Goal: Obtain resource: Download file/media

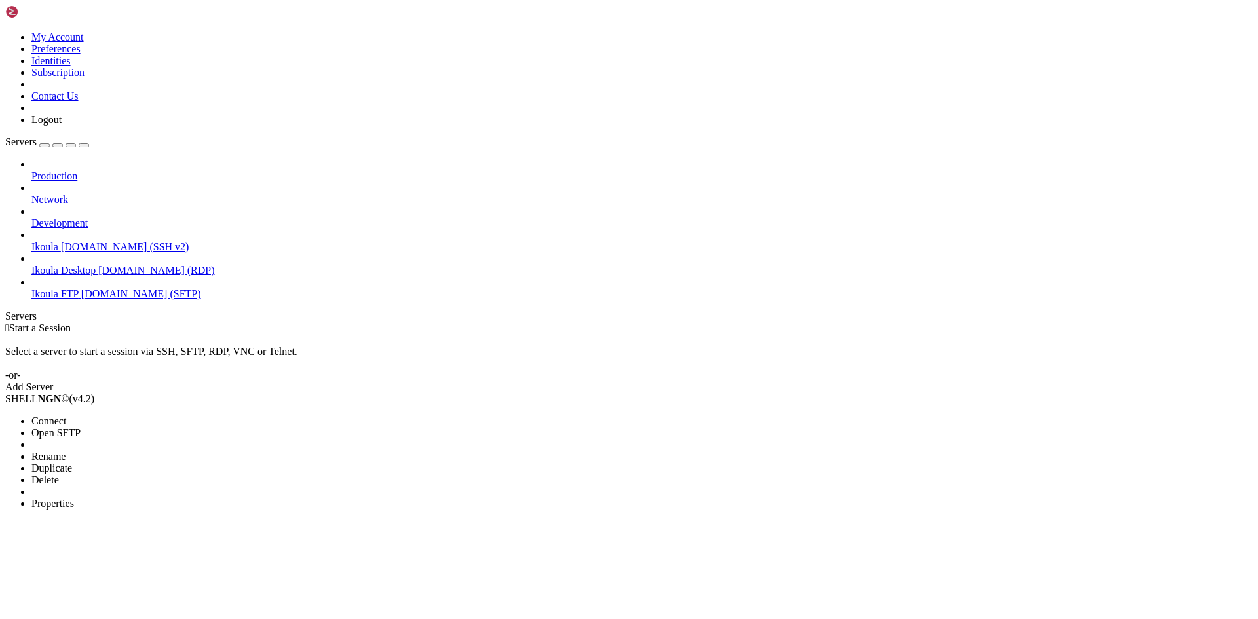
click at [66, 416] on span "Connect" at bounding box center [48, 421] width 35 height 11
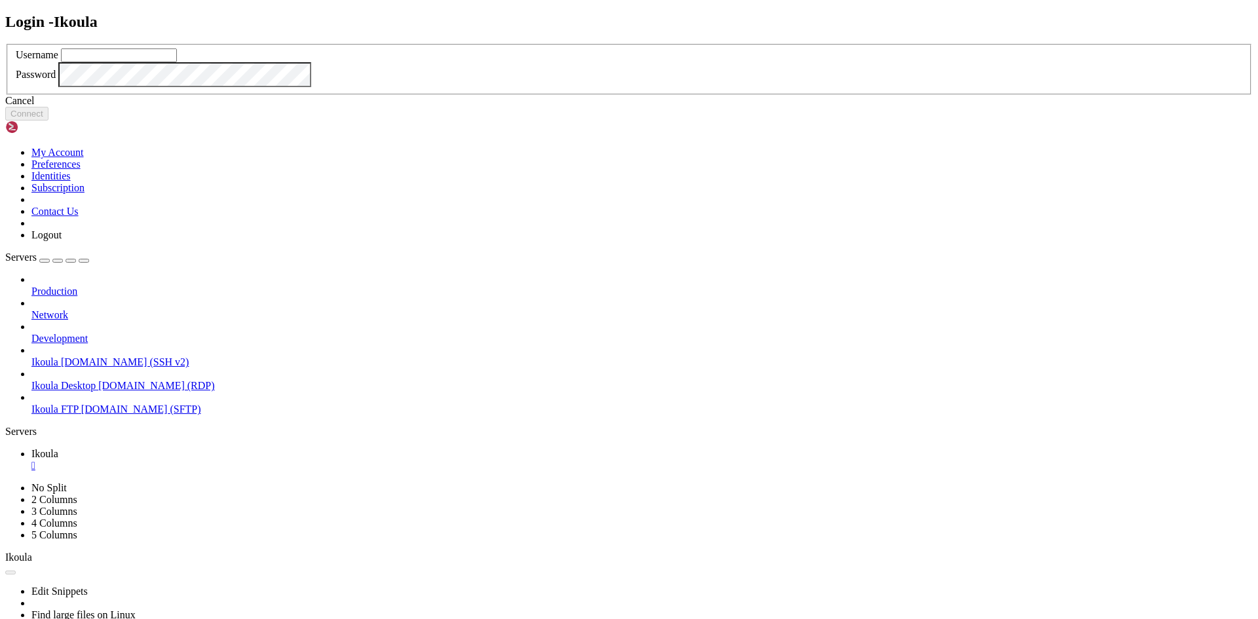
click at [177, 62] on input "text" at bounding box center [119, 55] width 116 height 14
type input "plb"
drag, startPoint x: 703, startPoint y: 390, endPoint x: 712, endPoint y: 391, distance: 8.5
click at [48, 121] on button "Connect" at bounding box center [26, 114] width 43 height 14
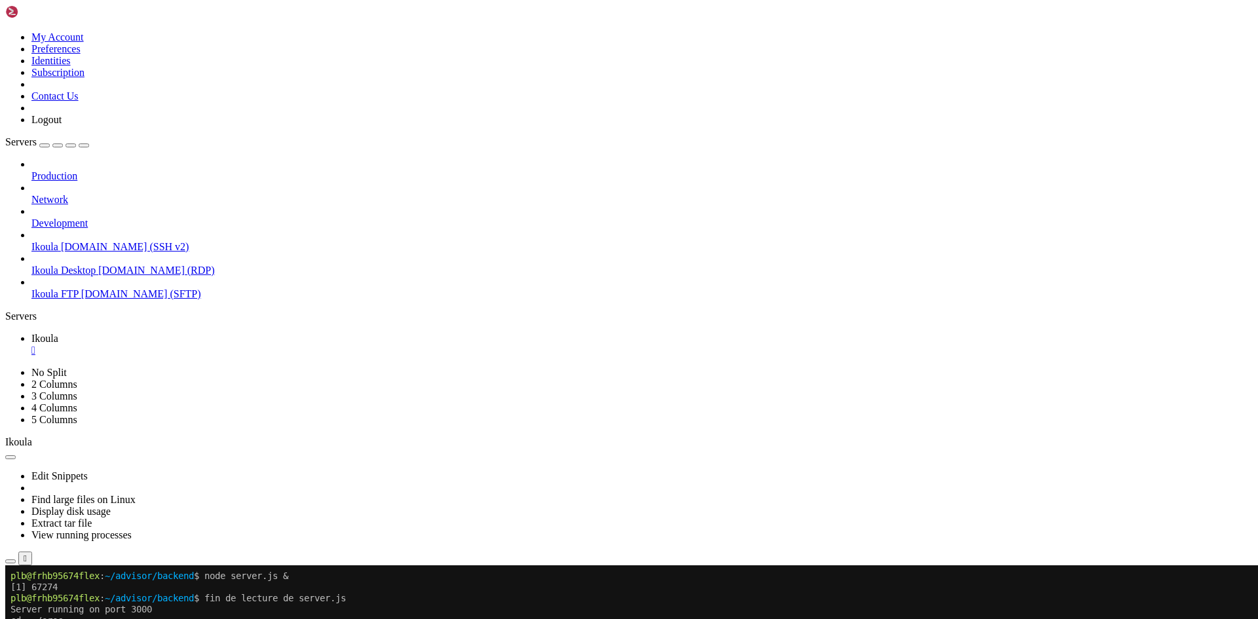
scroll to position [1716, 0]
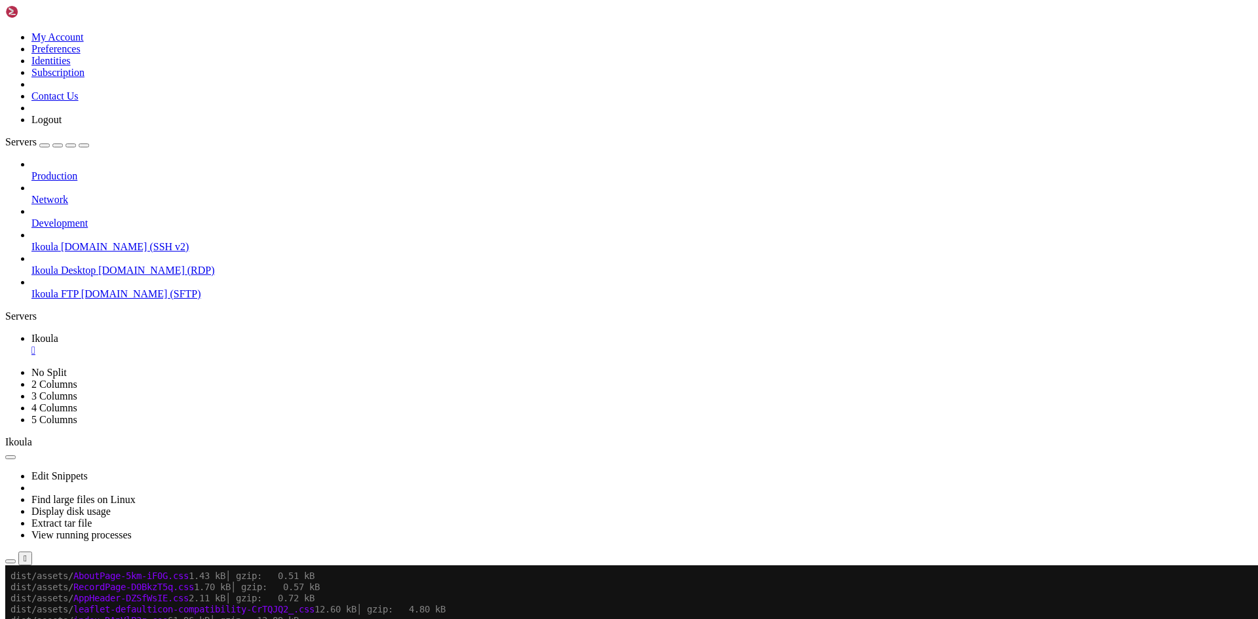
scroll to position [3186, 0]
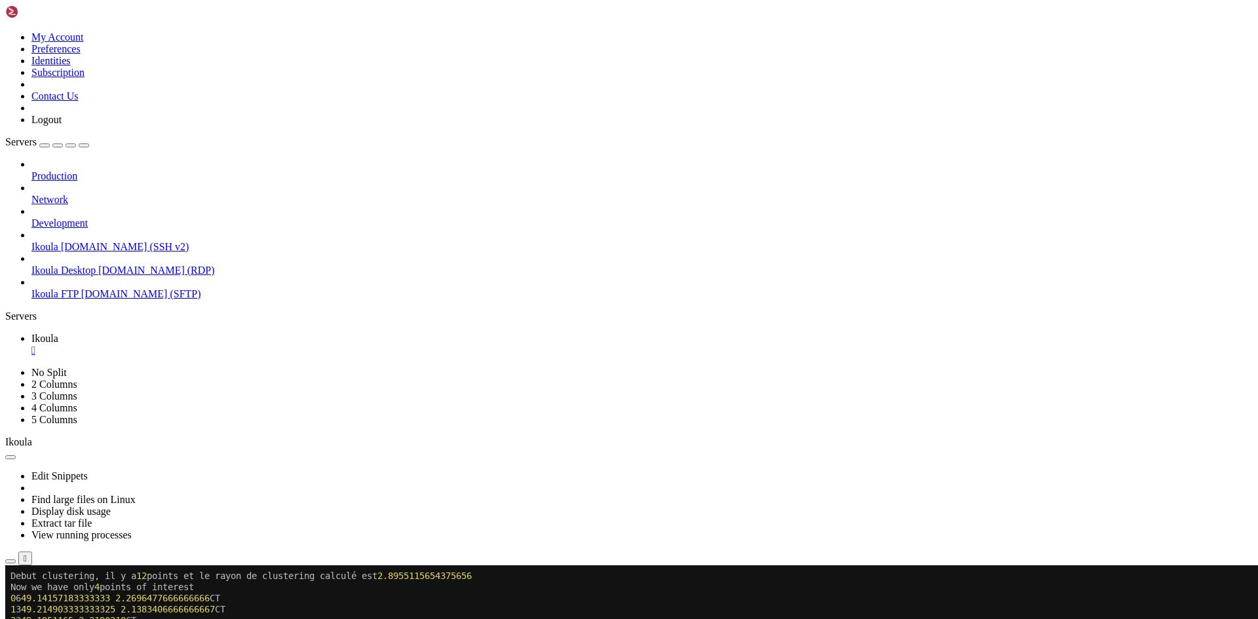
scroll to position [7298, 0]
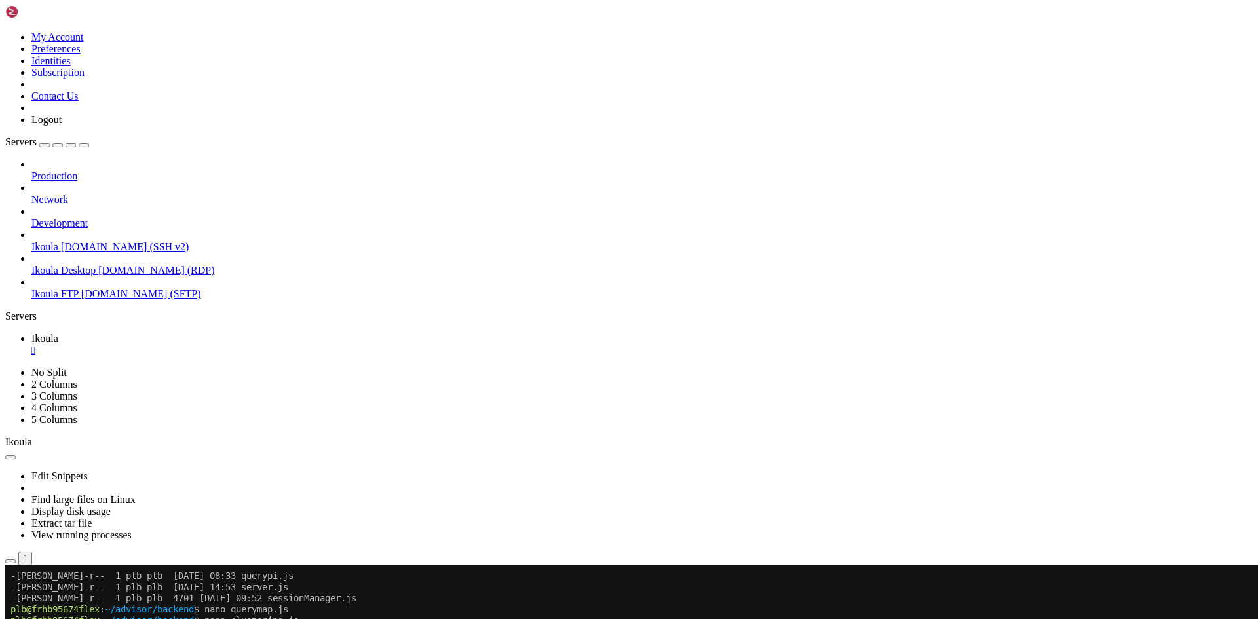
scroll to position [8144, 0]
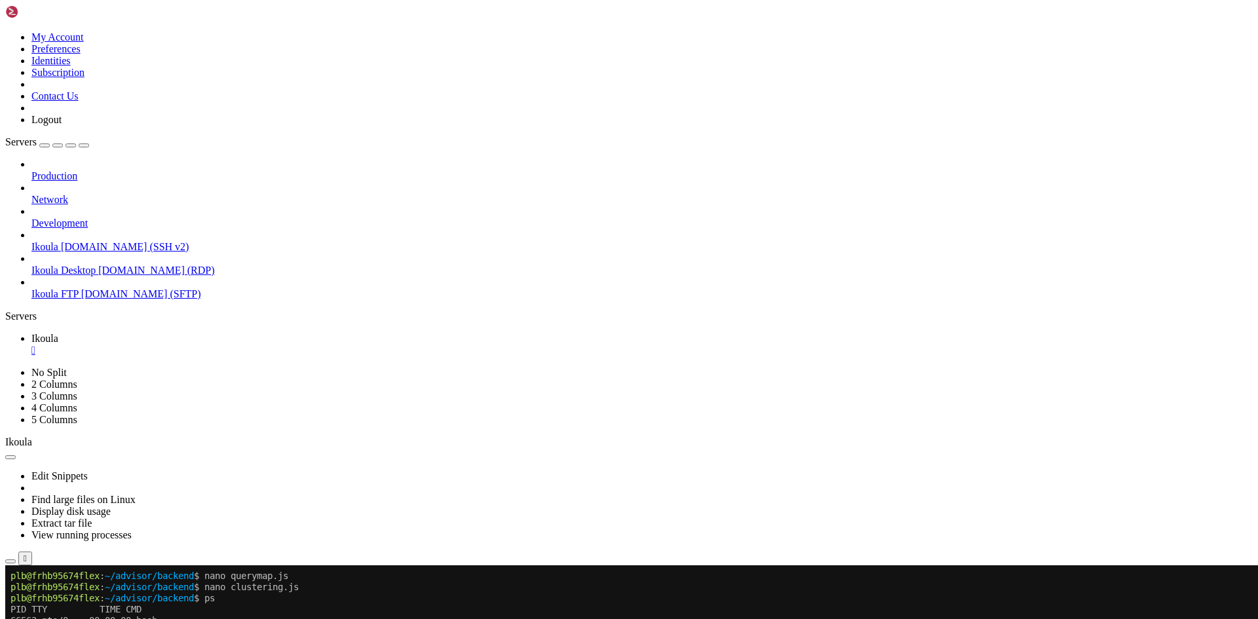
scroll to position [8167, 0]
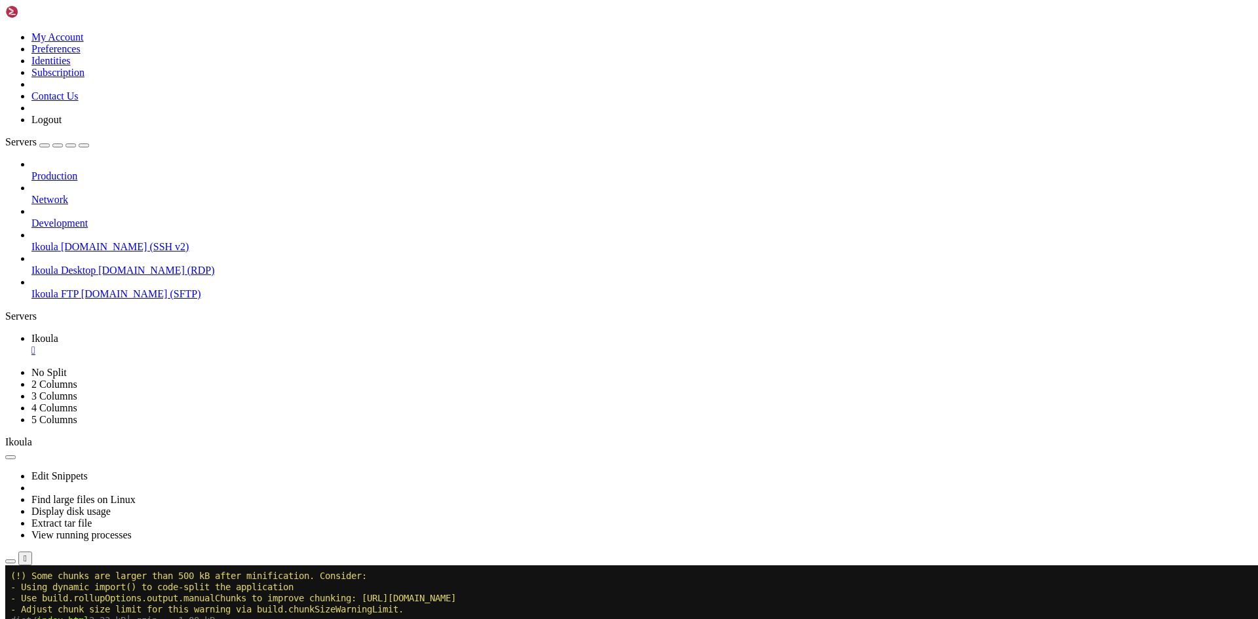
scroll to position [9582, 0]
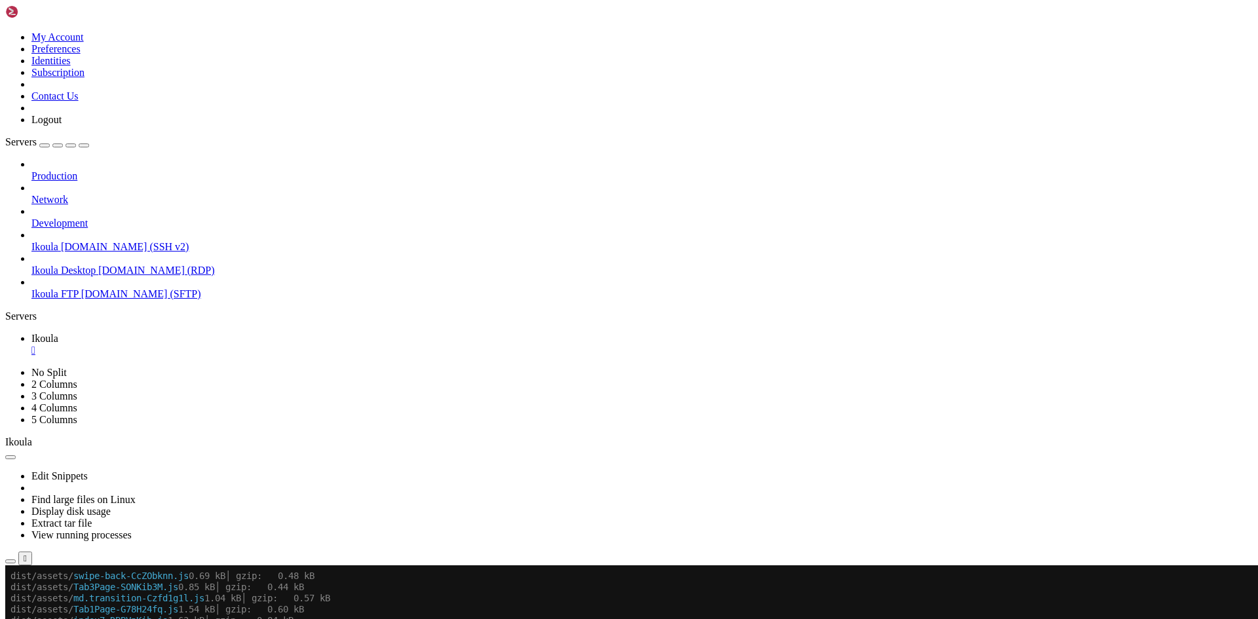
scroll to position [9815, 0]
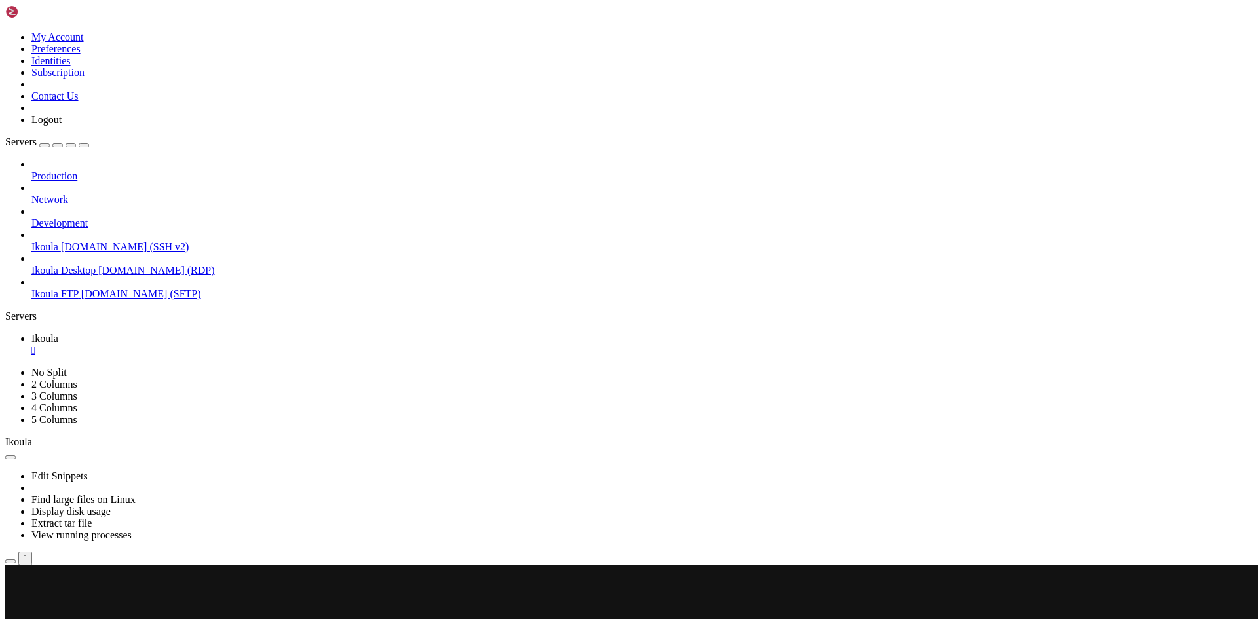
scroll to position [10161, 0]
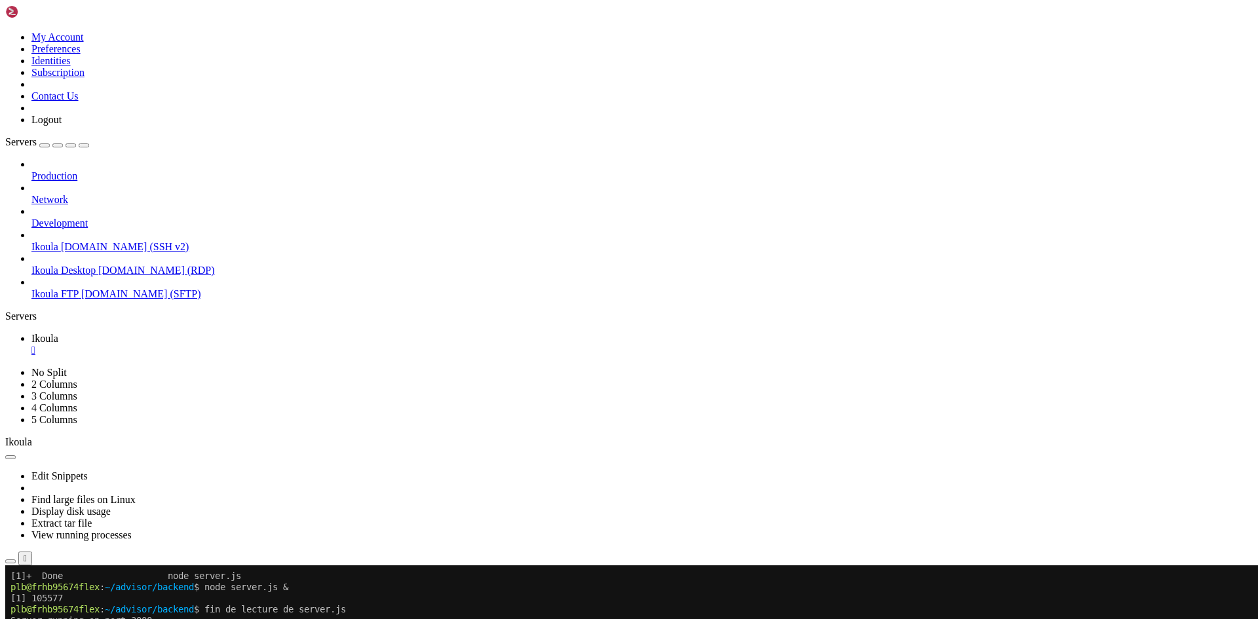
scroll to position [11063, 0]
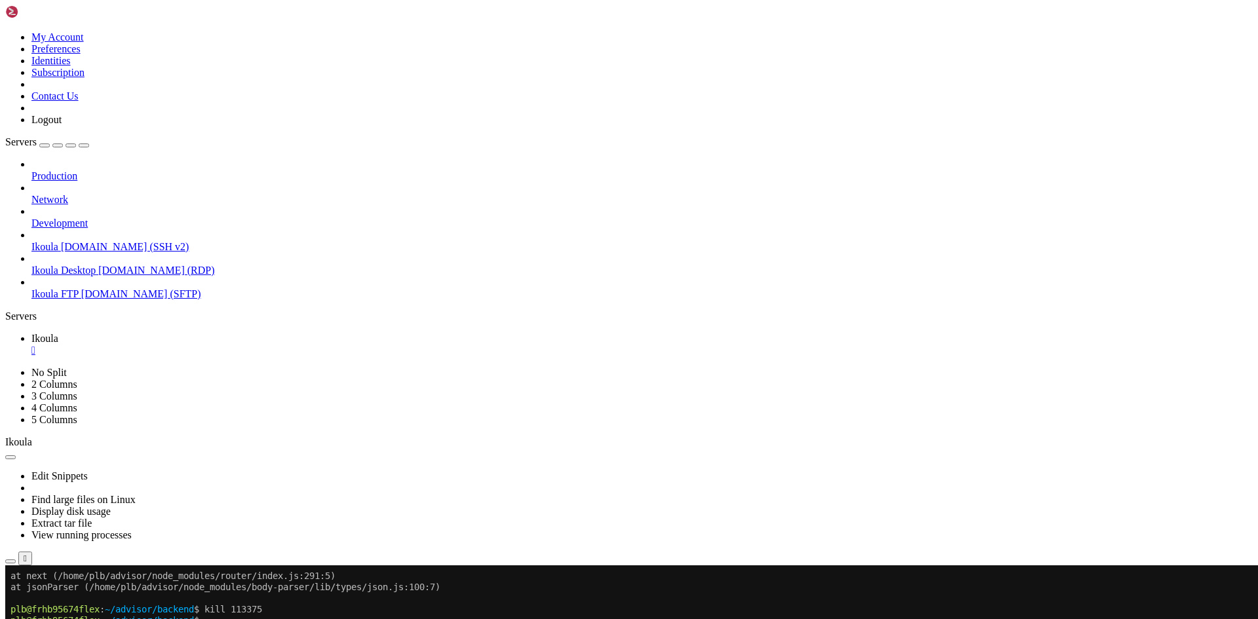
scroll to position [12189, 0]
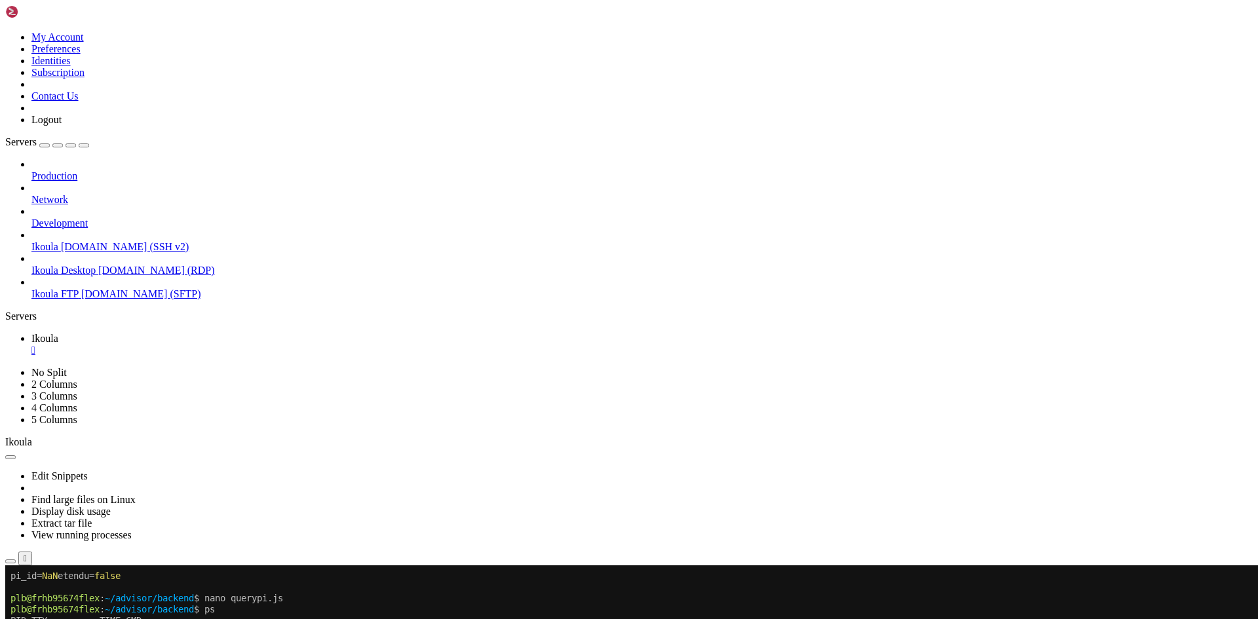
scroll to position [12690, 0]
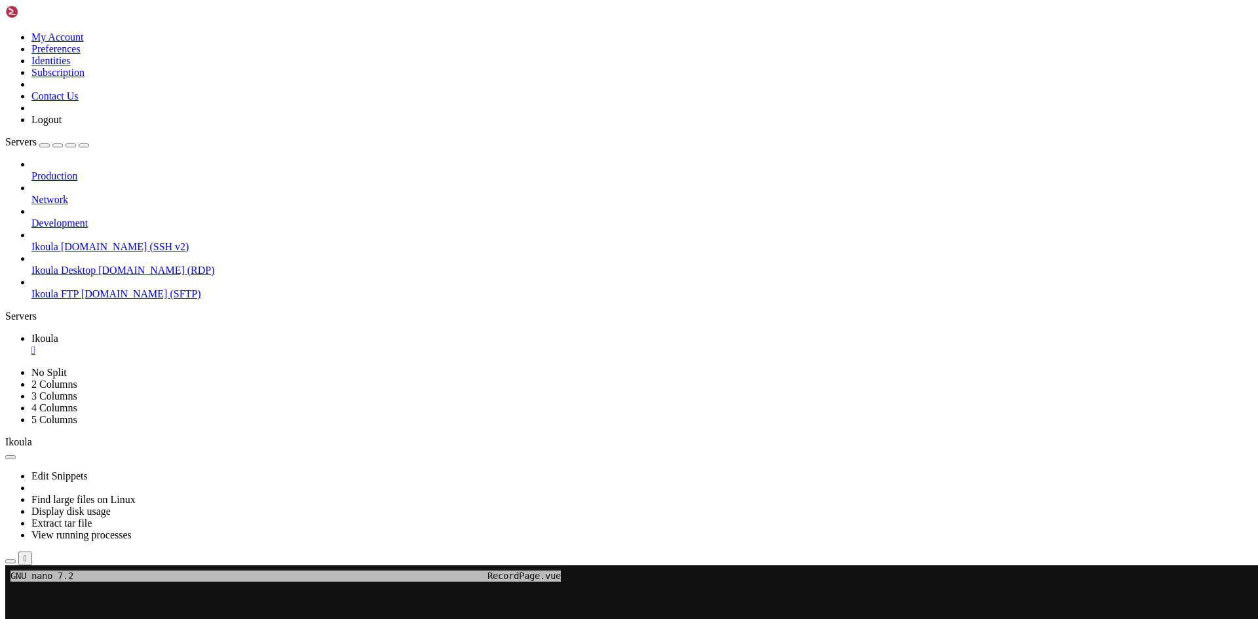
scroll to position [13592, 0]
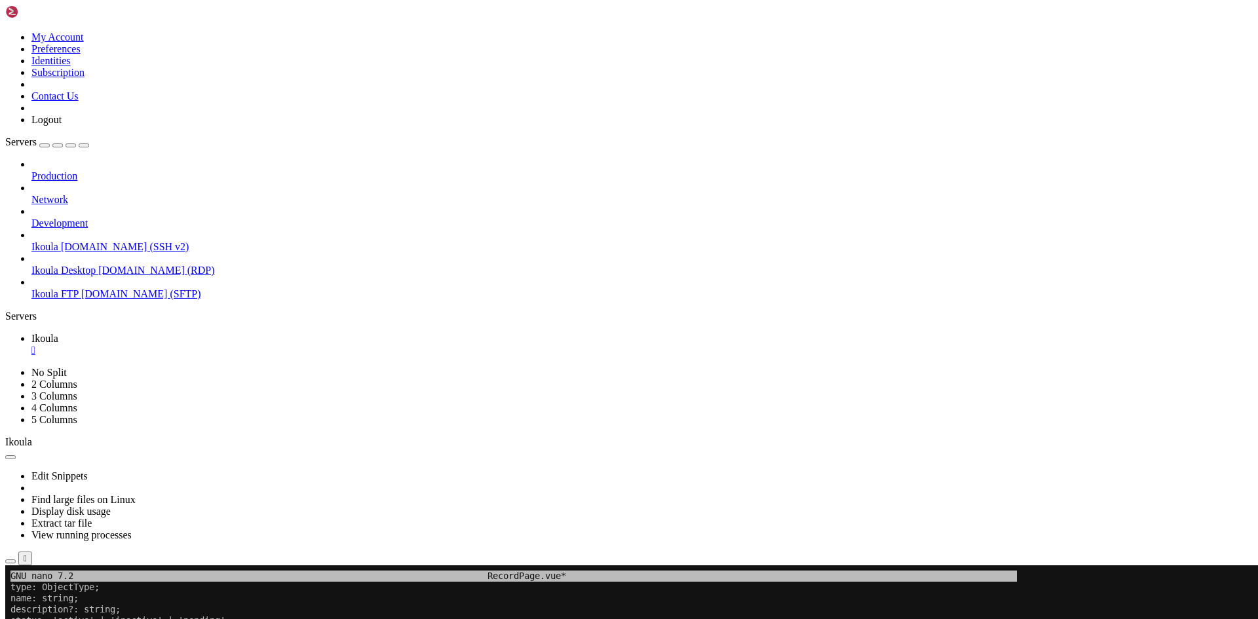
click at [66, 288] on span "Ikoula FTP" at bounding box center [54, 293] width 47 height 11
click at [66, 619] on span "Connect" at bounding box center [48, 628] width 35 height 11
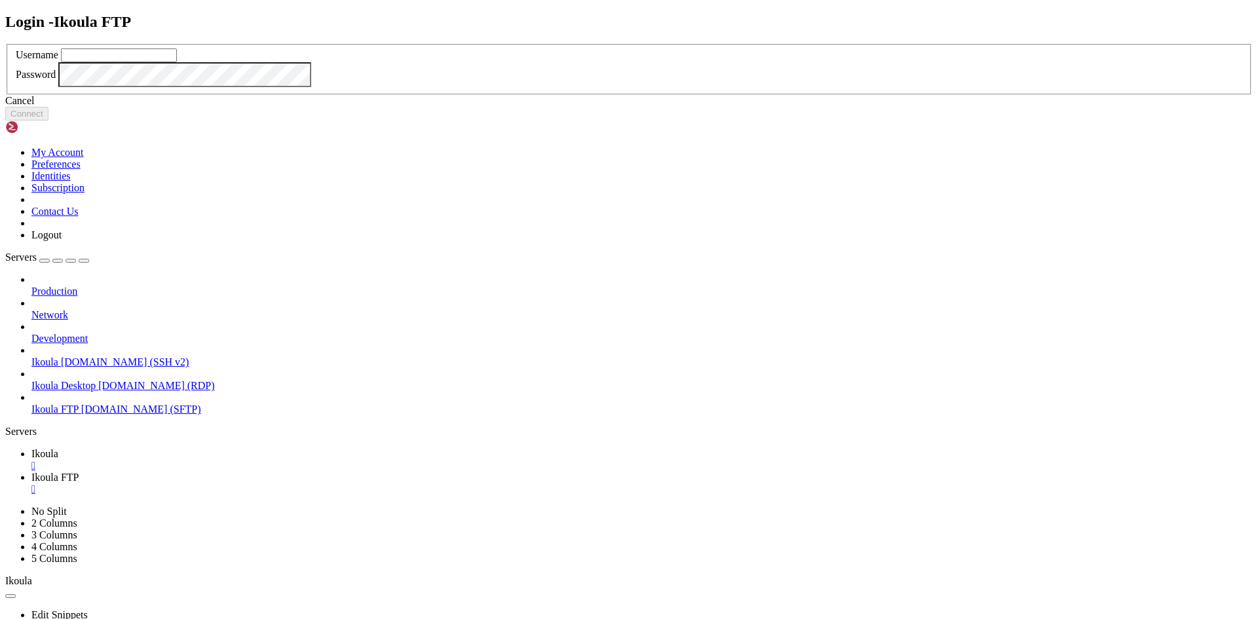
click at [177, 62] on input "text" at bounding box center [119, 55] width 116 height 14
type input "plb"
click at [48, 121] on button "Connect" at bounding box center [26, 114] width 43 height 14
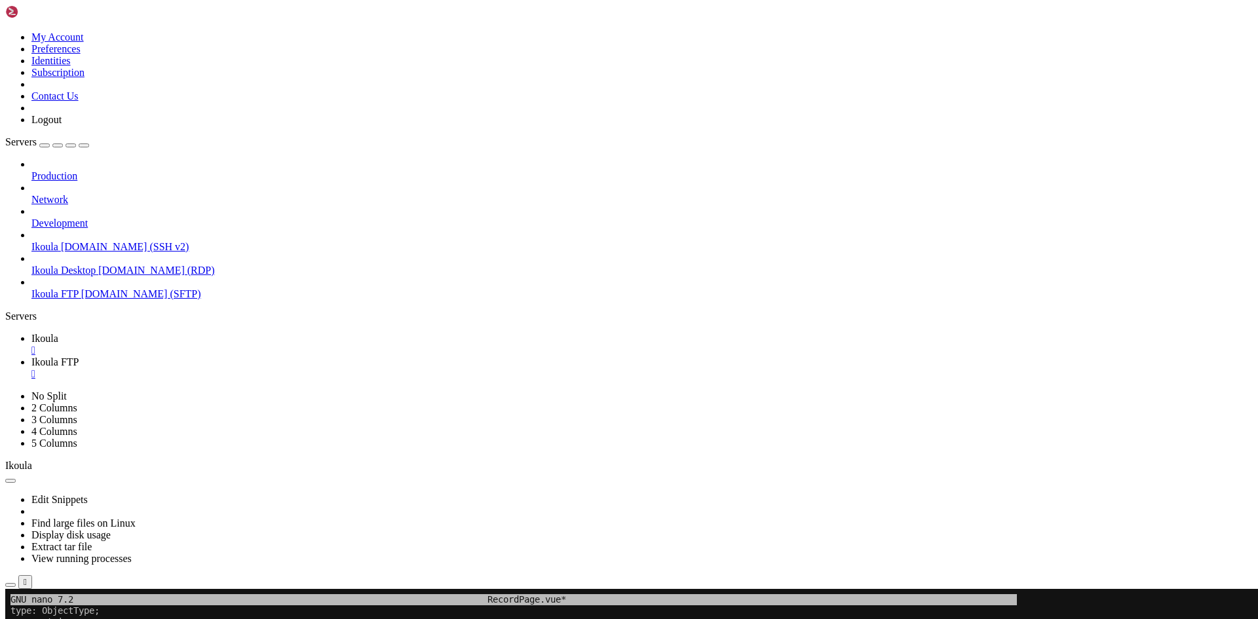
type input "/home/plb/advisor/src/services"
click at [58, 333] on span "Ikoula" at bounding box center [44, 338] width 27 height 11
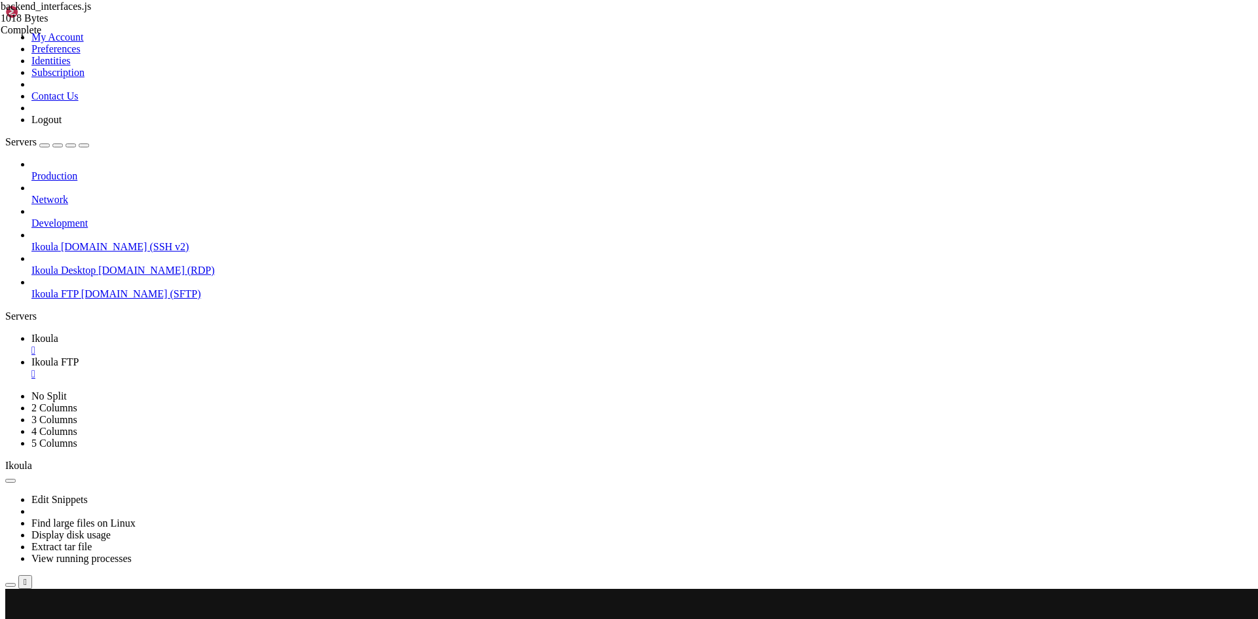
scroll to position [13615, 0]
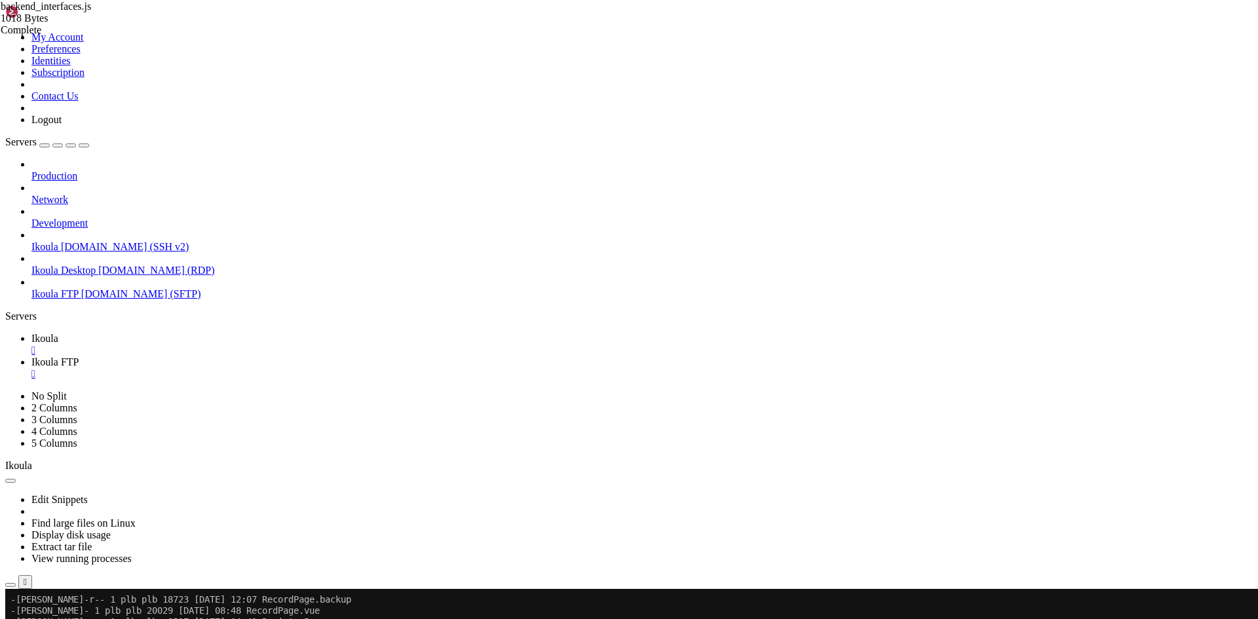
scroll to position [13927, 0]
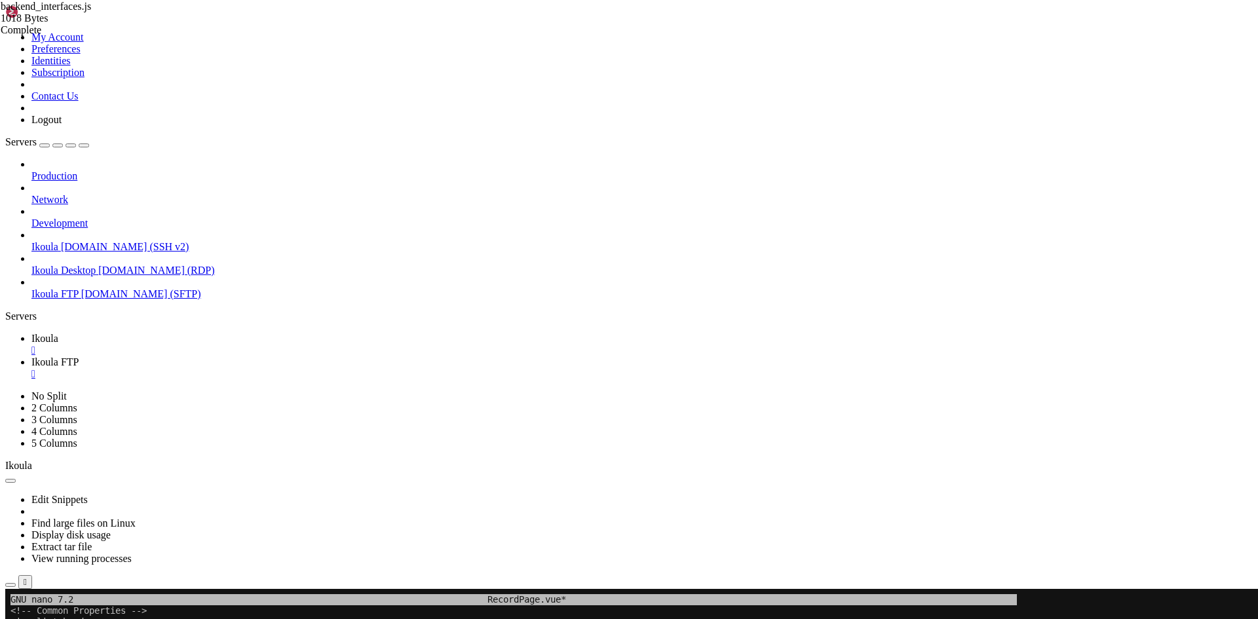
scroll to position [13938, 0]
drag, startPoint x: 257, startPoint y: 812, endPoint x: 278, endPoint y: 809, distance: 21.1
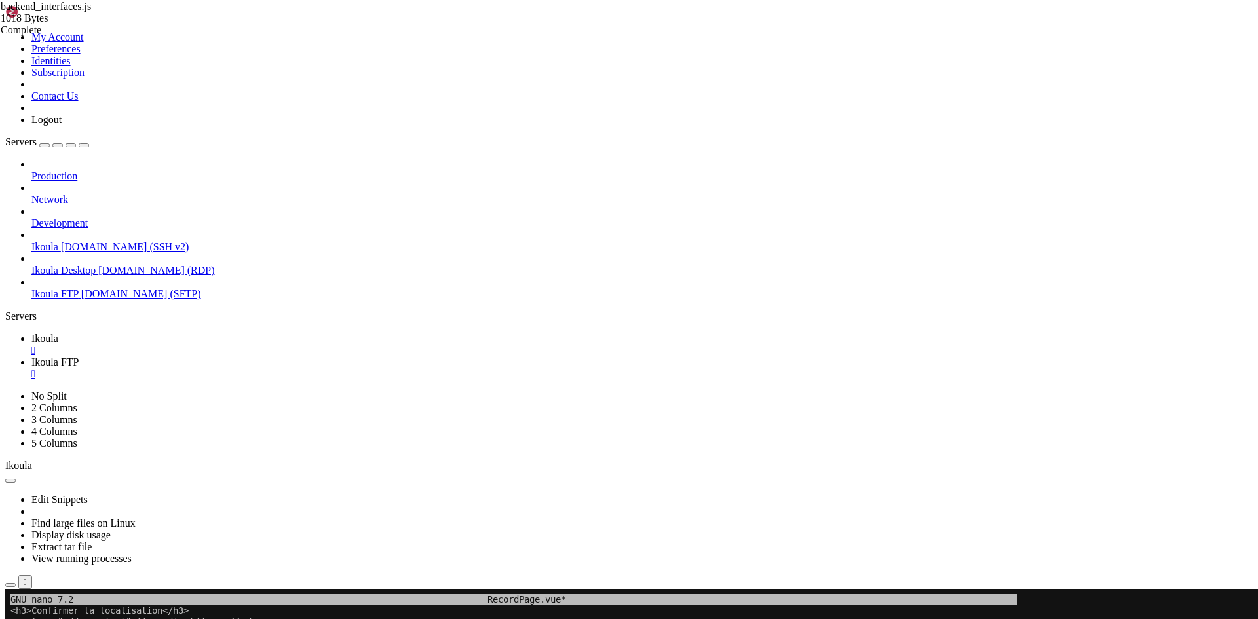
drag, startPoint x: 242, startPoint y: 819, endPoint x: 339, endPoint y: 811, distance: 98.0
